Goal: Task Accomplishment & Management: Manage account settings

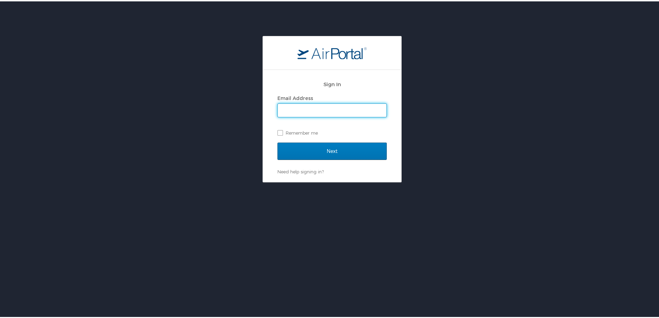
click at [294, 110] on input "Email Address" at bounding box center [332, 108] width 109 height 13
type input "[EMAIL_ADDRESS][PERSON_NAME][DOMAIN_NAME]"
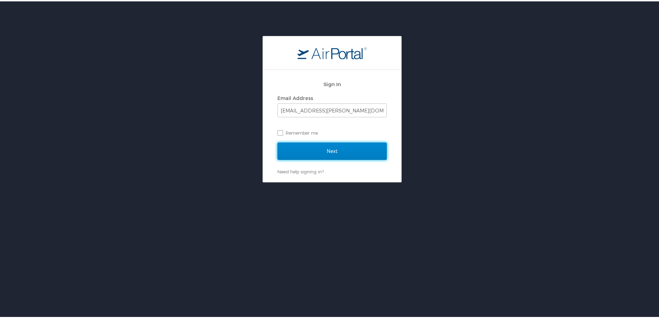
click at [333, 148] on input "Next" at bounding box center [331, 149] width 109 height 17
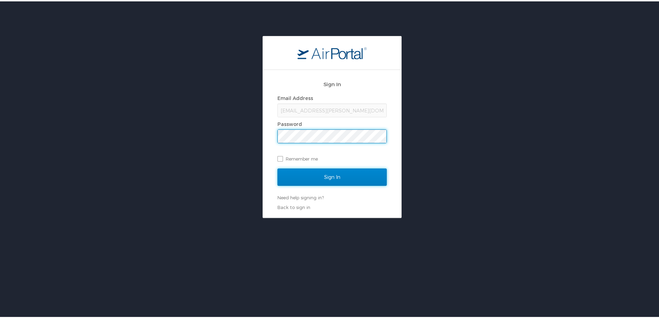
click at [334, 177] on input "Sign In" at bounding box center [331, 175] width 109 height 17
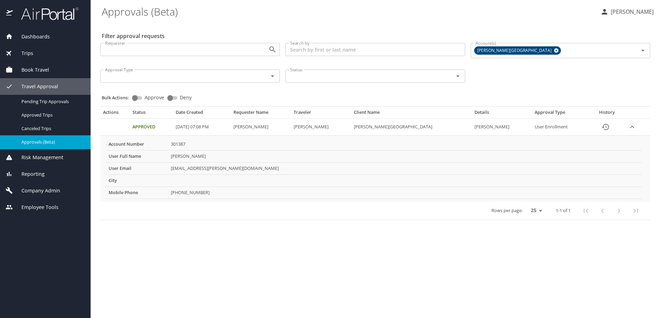
click at [141, 98] on input "Approve" at bounding box center [134, 98] width 25 height 8
checkbox input "true"
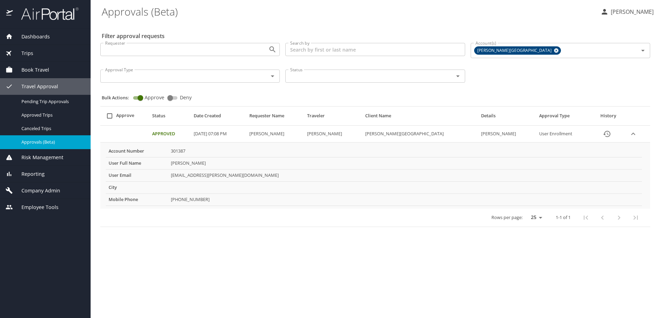
click at [32, 38] on span "Dashboards" at bounding box center [31, 37] width 37 height 8
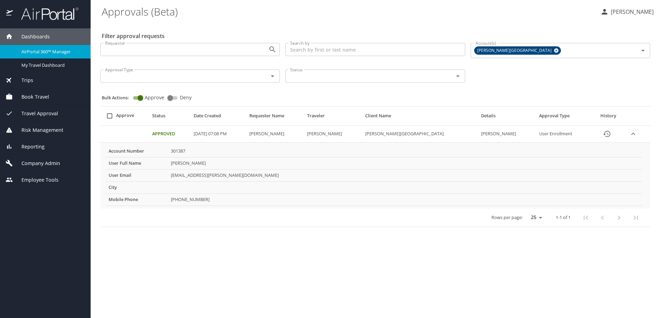
click at [35, 35] on span "Dashboards" at bounding box center [31, 37] width 37 height 8
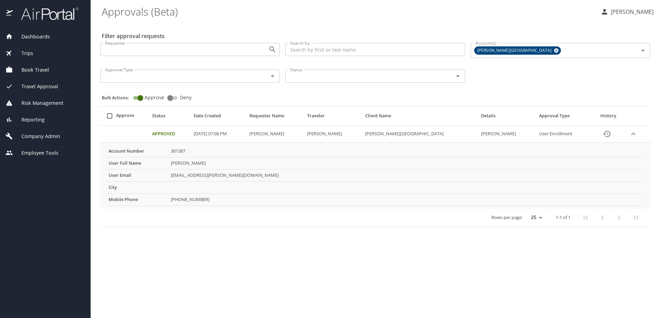
click at [35, 154] on span "Employee Tools" at bounding box center [36, 153] width 46 height 8
click at [40, 137] on span "Company Admin" at bounding box center [36, 136] width 47 height 8
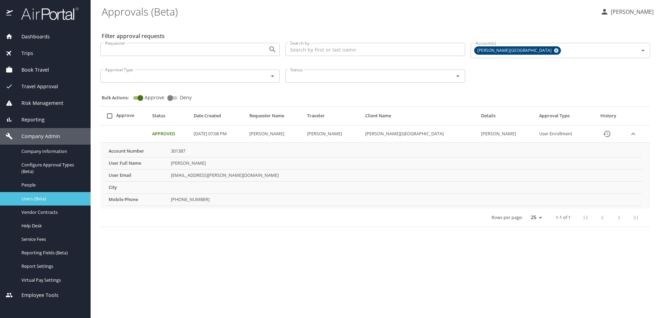
click at [34, 202] on div "Users (Beta)" at bounding box center [46, 199] width 80 height 8
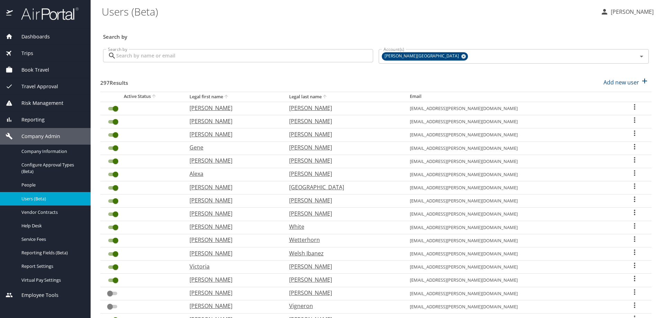
click at [165, 62] on input "Search by" at bounding box center [244, 55] width 257 height 13
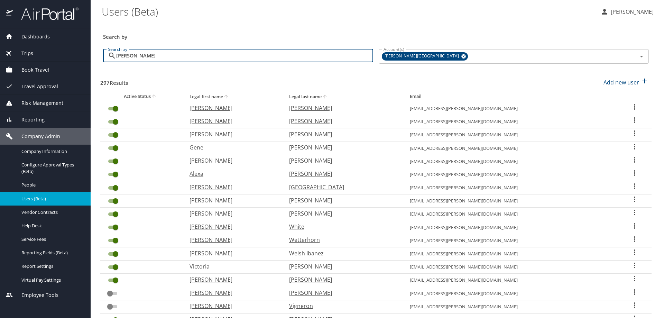
type input "sargent"
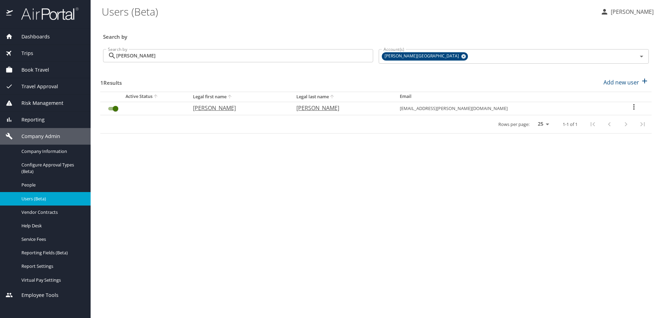
click at [225, 109] on p "Anne" at bounding box center [238, 108] width 90 height 8
select select "US"
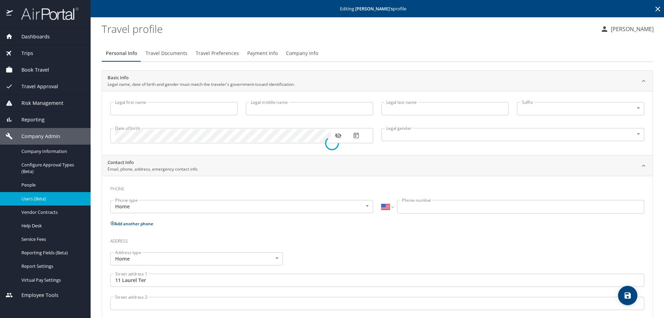
type input "Anne"
type input "Miller"
type input "Sargent"
type input "Female"
type input "Gianluca"
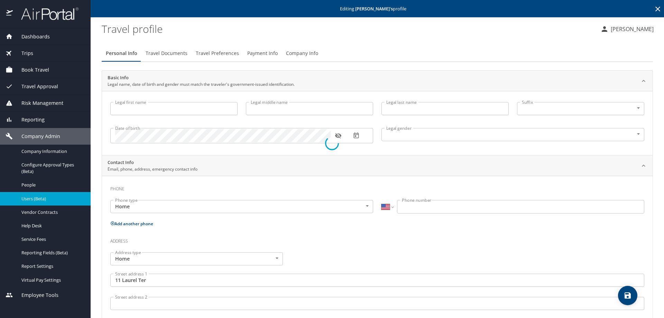
type input "Caterina"
select select "ZZ"
type input "+61 7 4127 680"
type input "United States of America"
type input "Massachusetts"
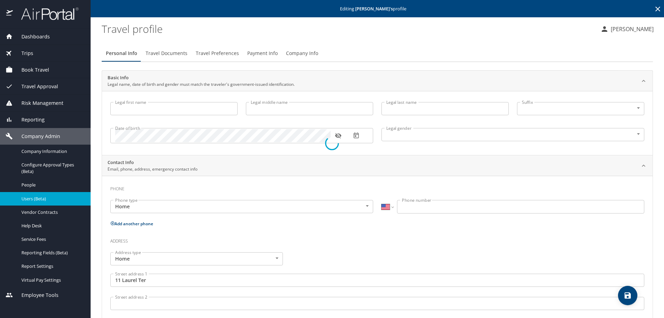
type input "United States of America"
type input "Massachusetts"
type input "United States of America"
type input "Massachusetts"
select select "US"
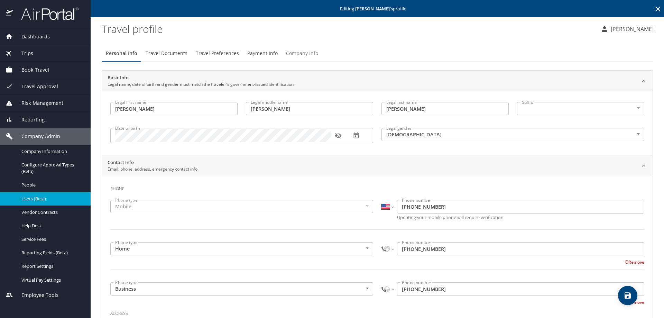
click at [293, 52] on span "Company Info" at bounding box center [302, 53] width 32 height 9
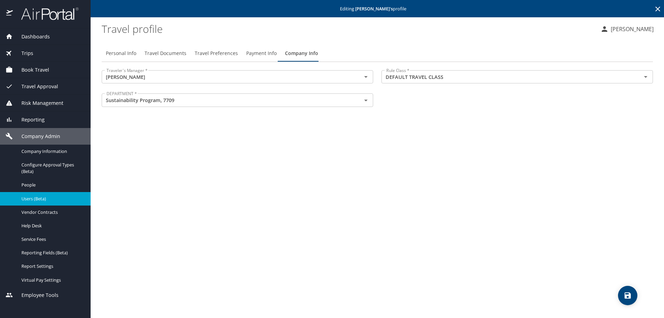
click at [31, 40] on span "Dashboards" at bounding box center [31, 37] width 37 height 8
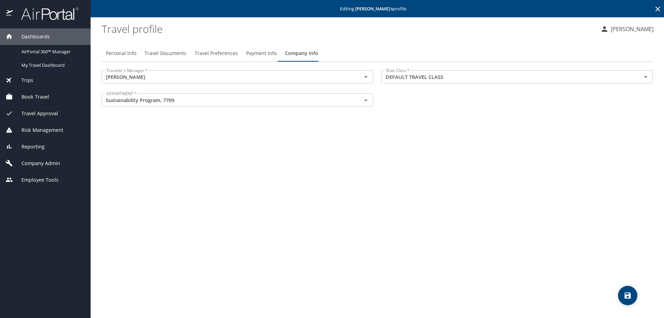
click at [23, 79] on span "Trips" at bounding box center [23, 80] width 20 height 8
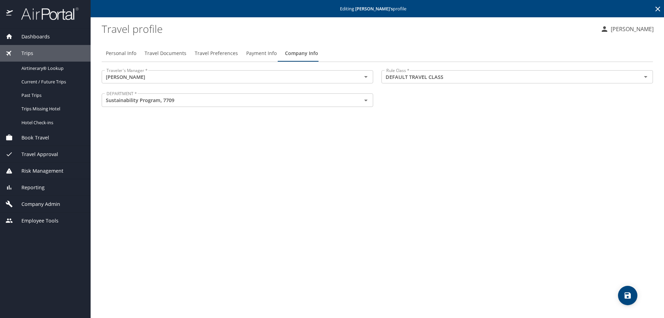
click at [51, 36] on div "Dashboards" at bounding box center [46, 37] width 80 height 8
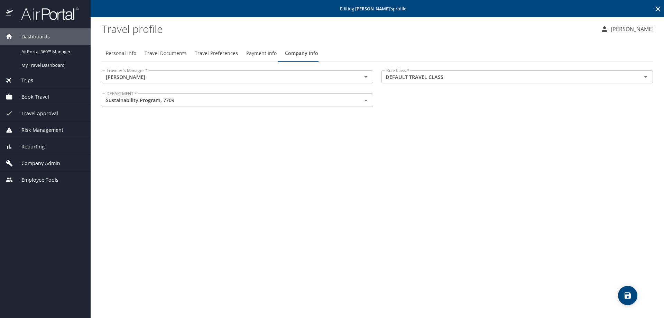
click at [31, 29] on div "Dashboards" at bounding box center [45, 36] width 91 height 17
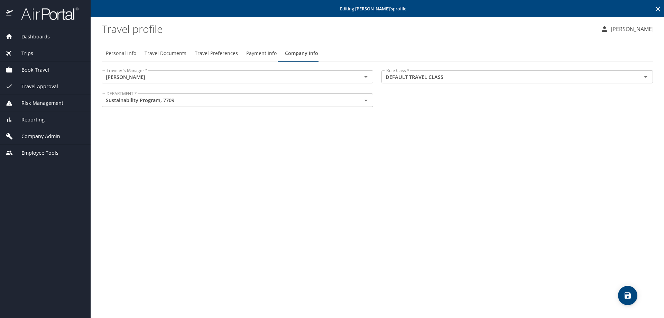
click at [32, 34] on span "Dashboards" at bounding box center [31, 37] width 37 height 8
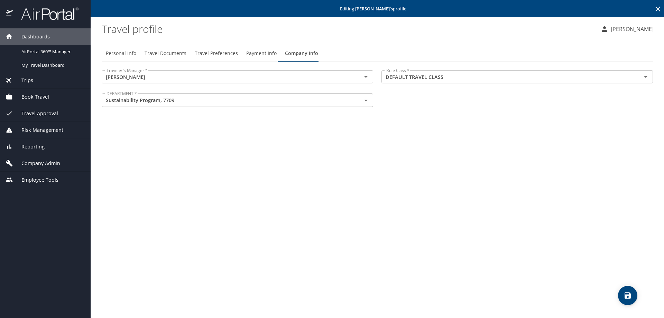
click at [54, 36] on div "Dashboards" at bounding box center [46, 37] width 80 height 8
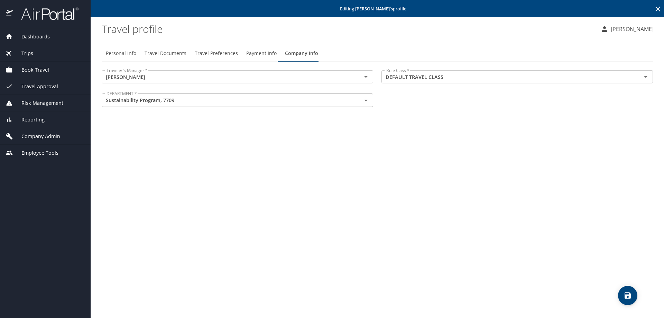
click at [35, 35] on span "Dashboards" at bounding box center [31, 37] width 37 height 8
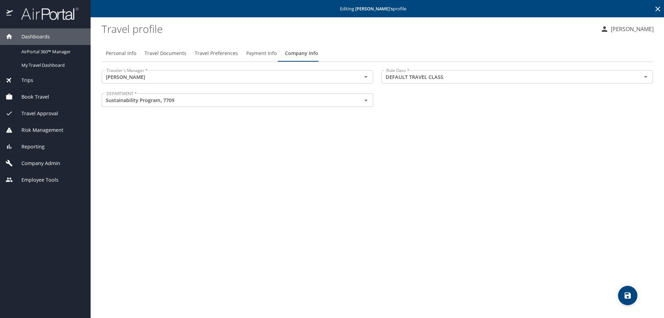
click at [40, 160] on span "Company Admin" at bounding box center [36, 163] width 47 height 8
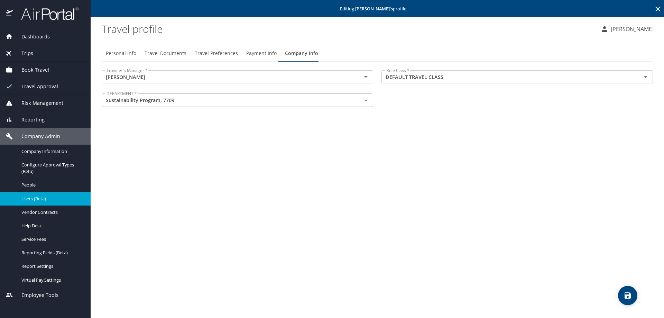
click at [31, 36] on span "Dashboards" at bounding box center [31, 37] width 37 height 8
